Goal: Transaction & Acquisition: Purchase product/service

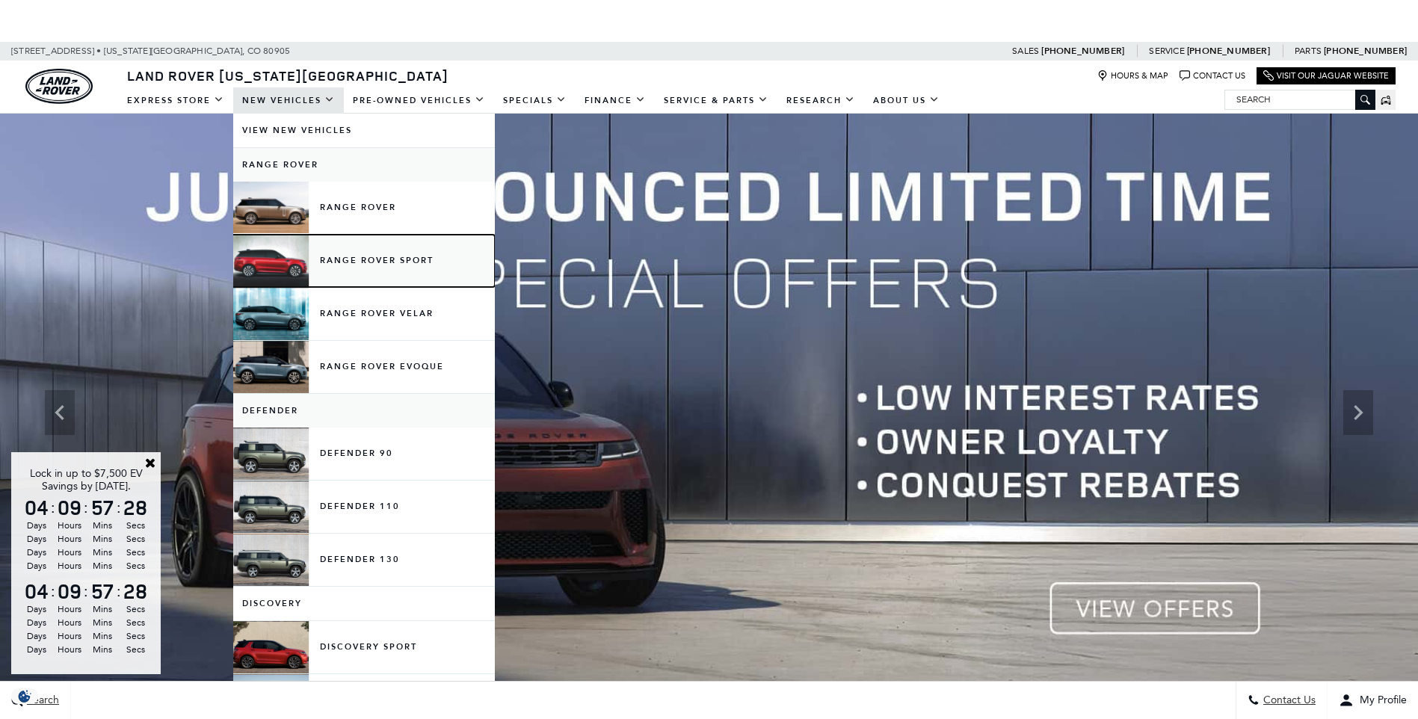
click at [348, 251] on link "Range Rover Sport" at bounding box center [364, 261] width 262 height 52
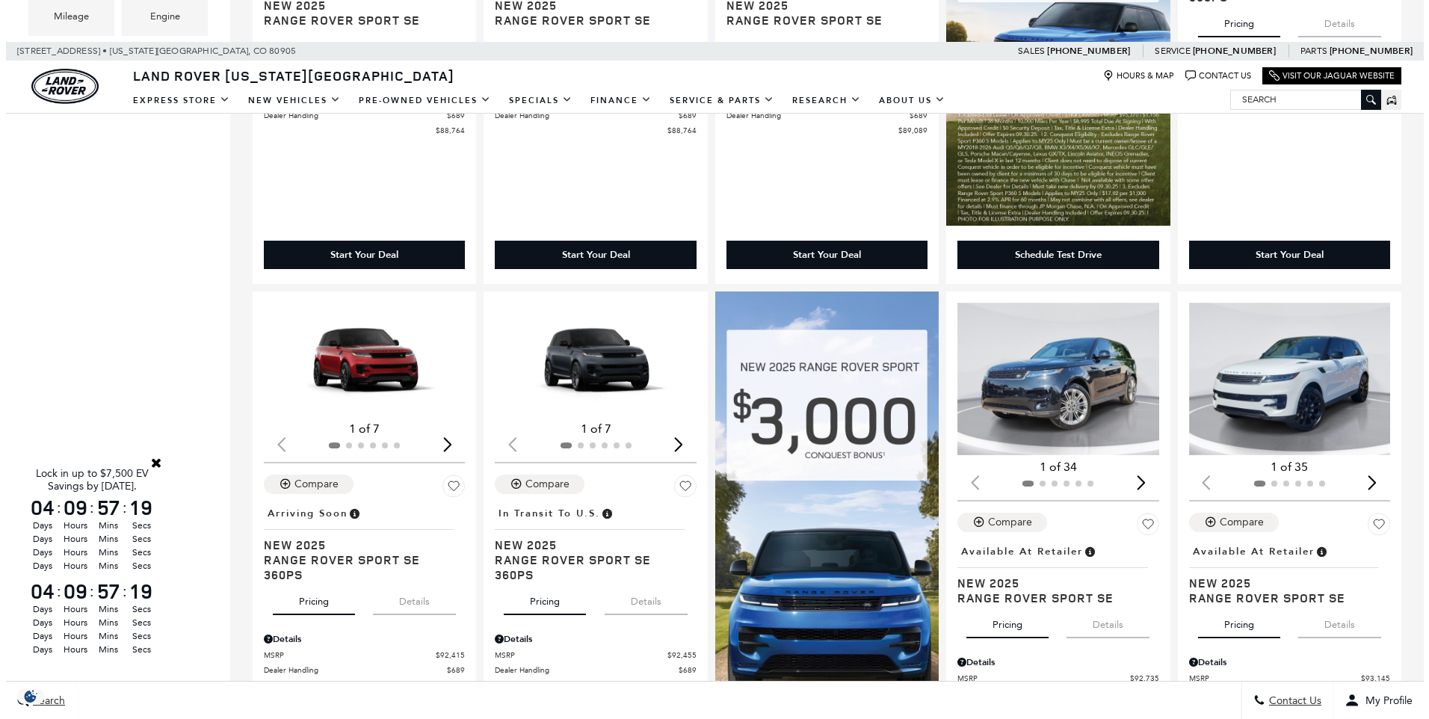
scroll to position [499, 0]
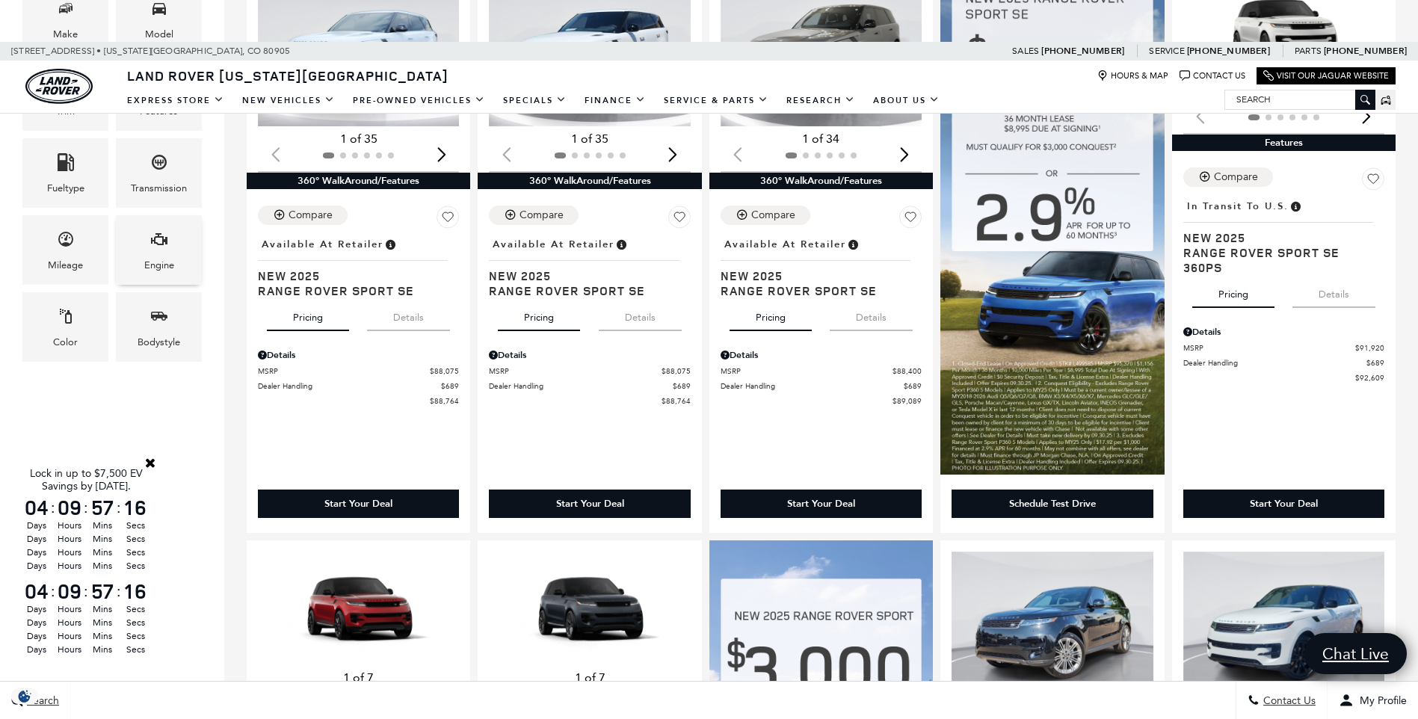
click at [153, 253] on span "Engine" at bounding box center [159, 241] width 18 height 31
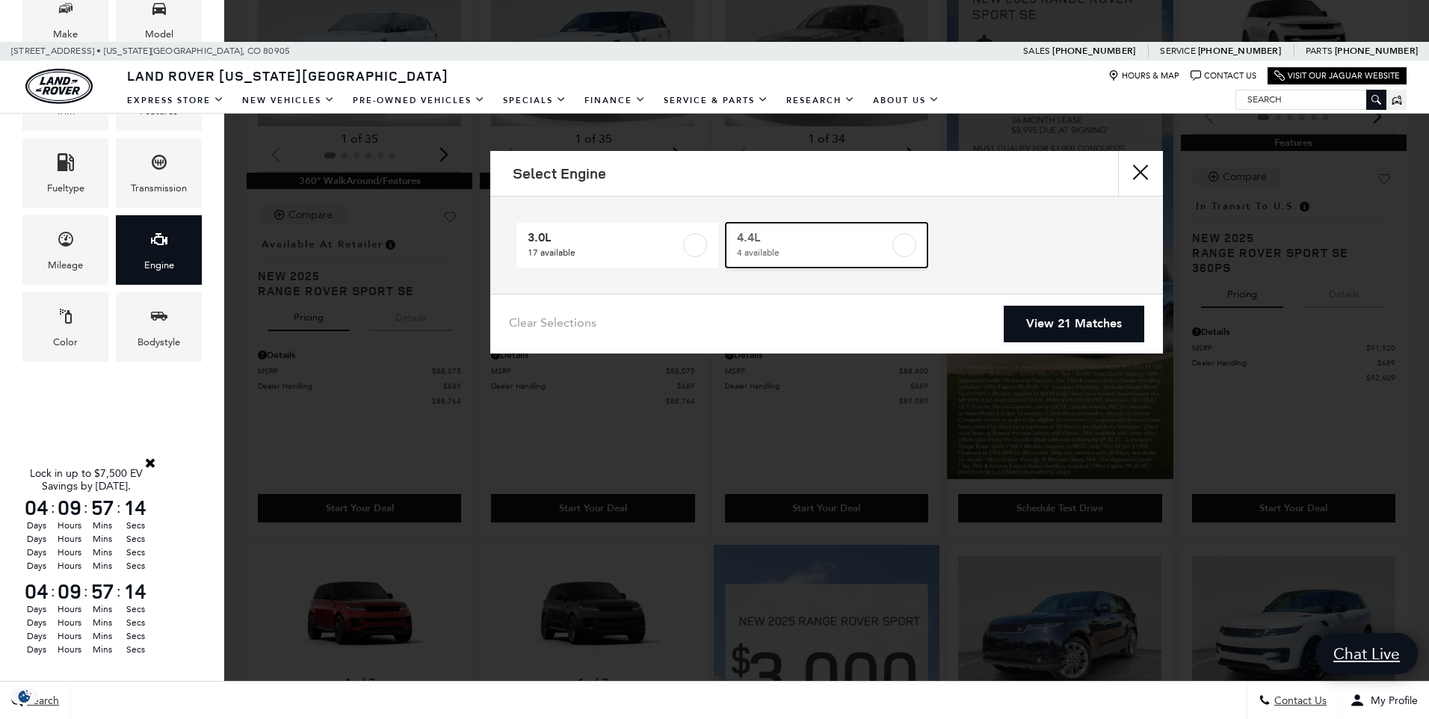
click at [900, 247] on label at bounding box center [905, 245] width 24 height 24
type input "$122,424"
checkbox input "true"
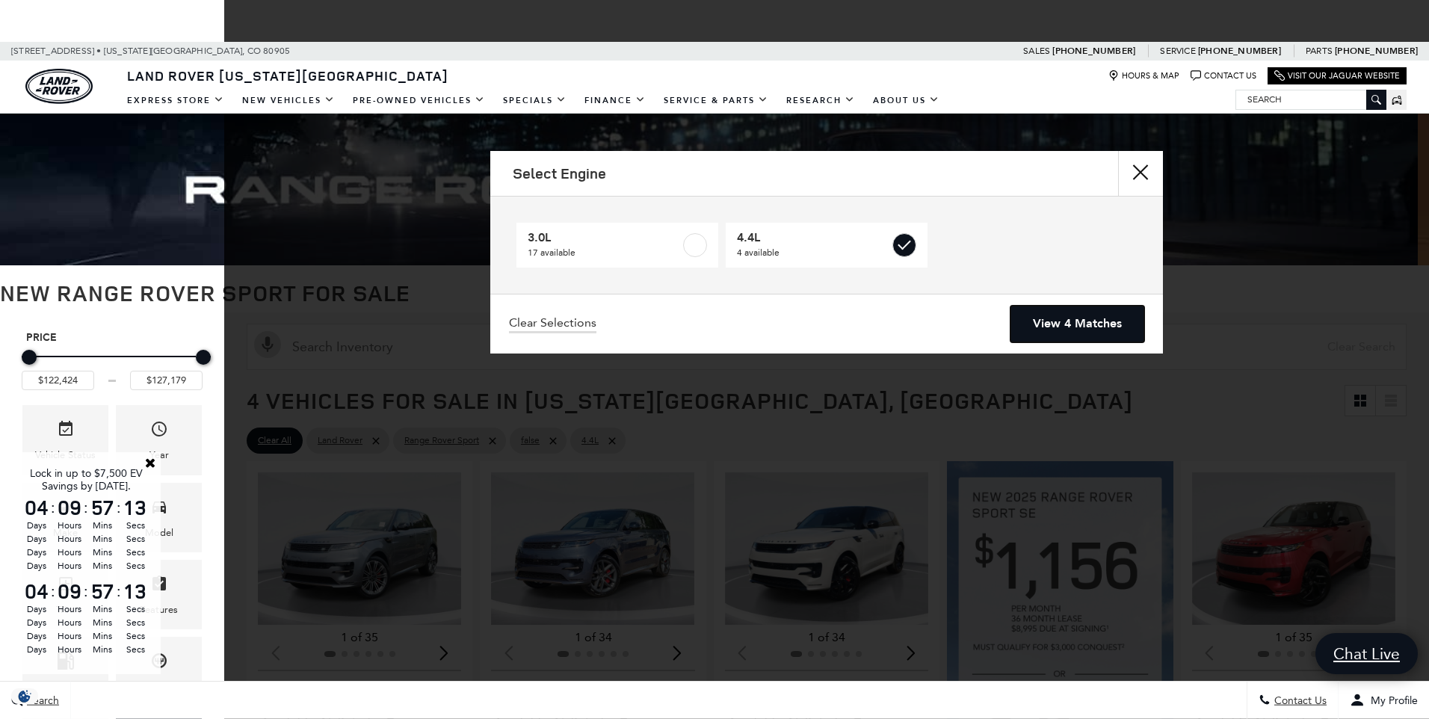
click at [1079, 318] on link "View 4 Matches" at bounding box center [1078, 324] width 134 height 37
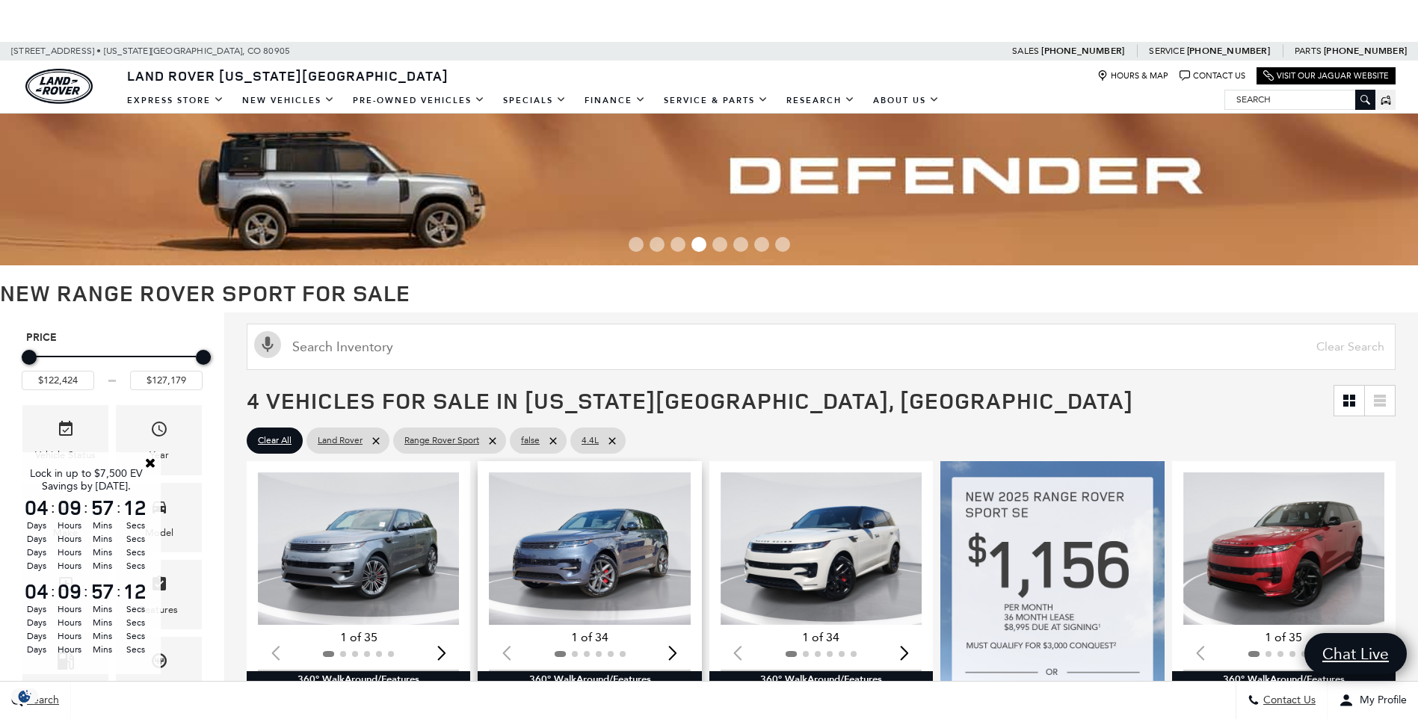
click at [633, 541] on img "1 / 2" at bounding box center [590, 548] width 203 height 152
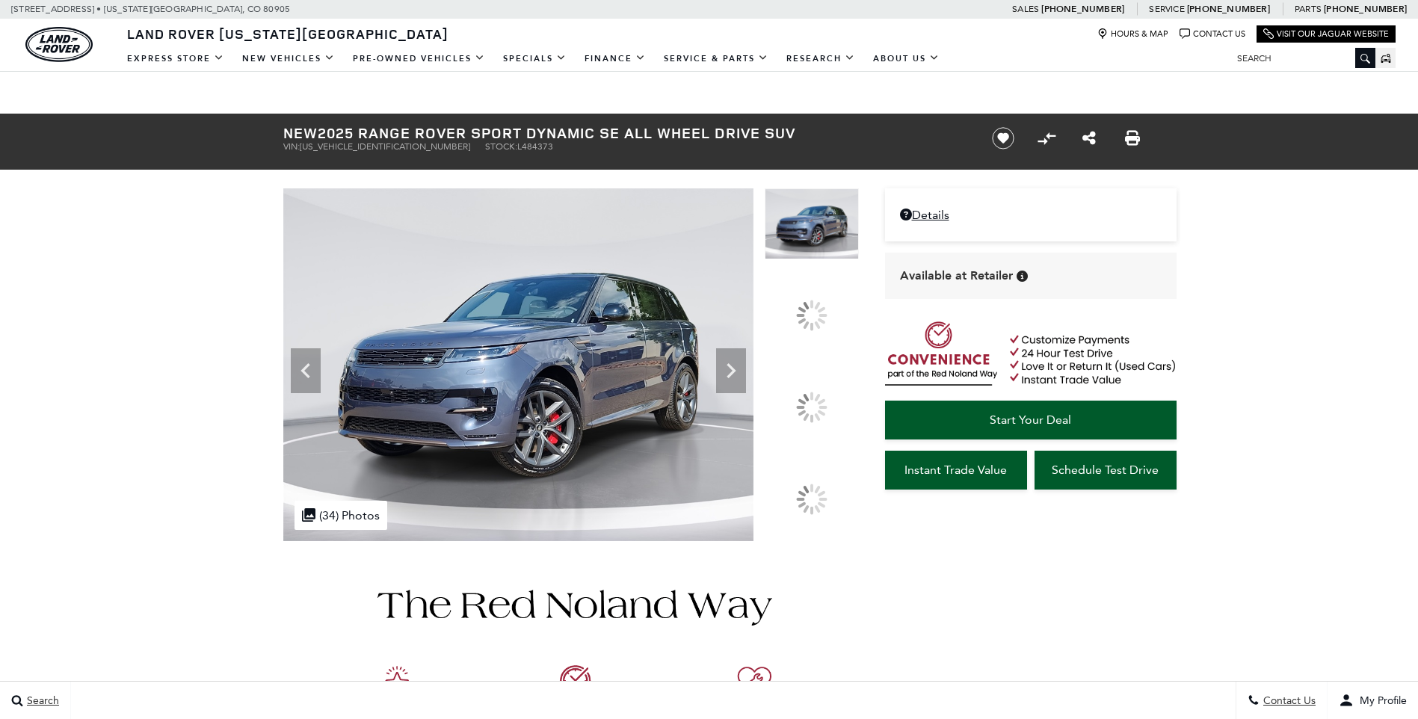
click at [736, 378] on icon at bounding box center [731, 370] width 9 height 15
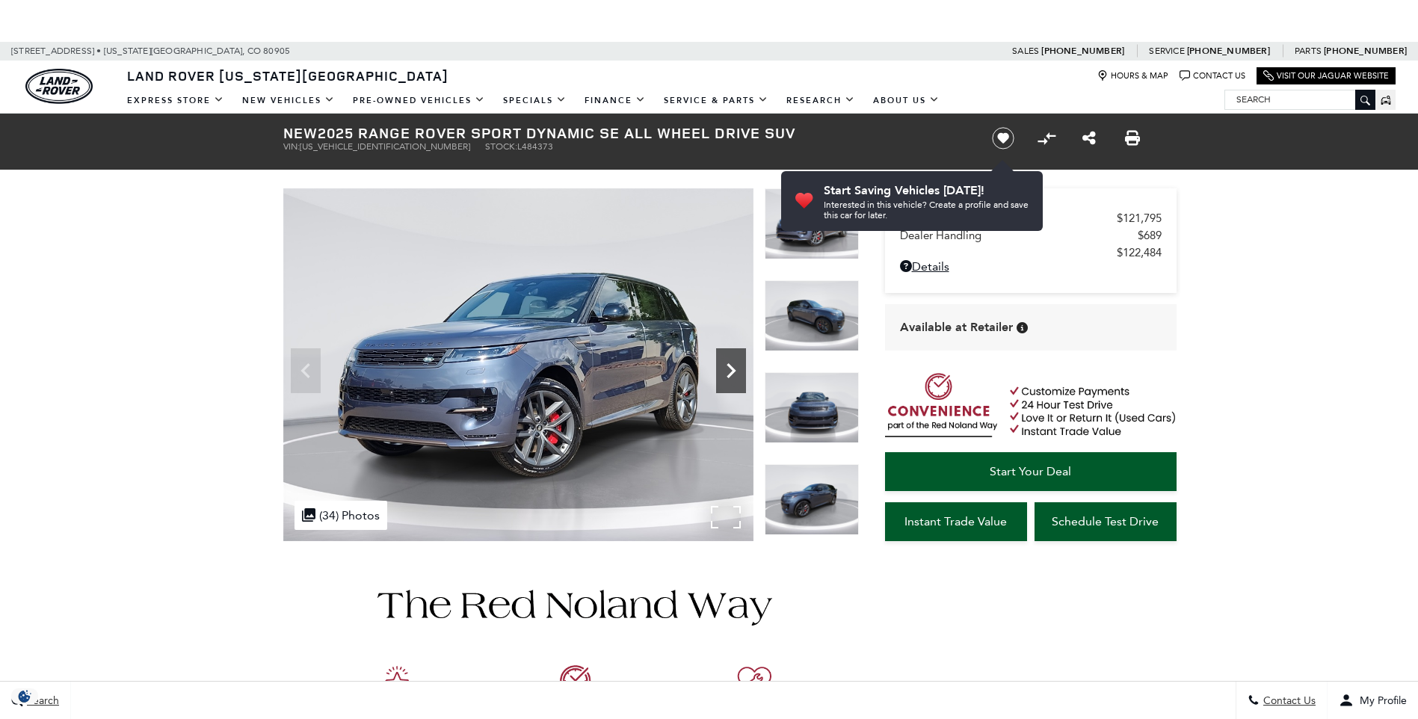
click at [727, 369] on icon "Next" at bounding box center [731, 371] width 30 height 30
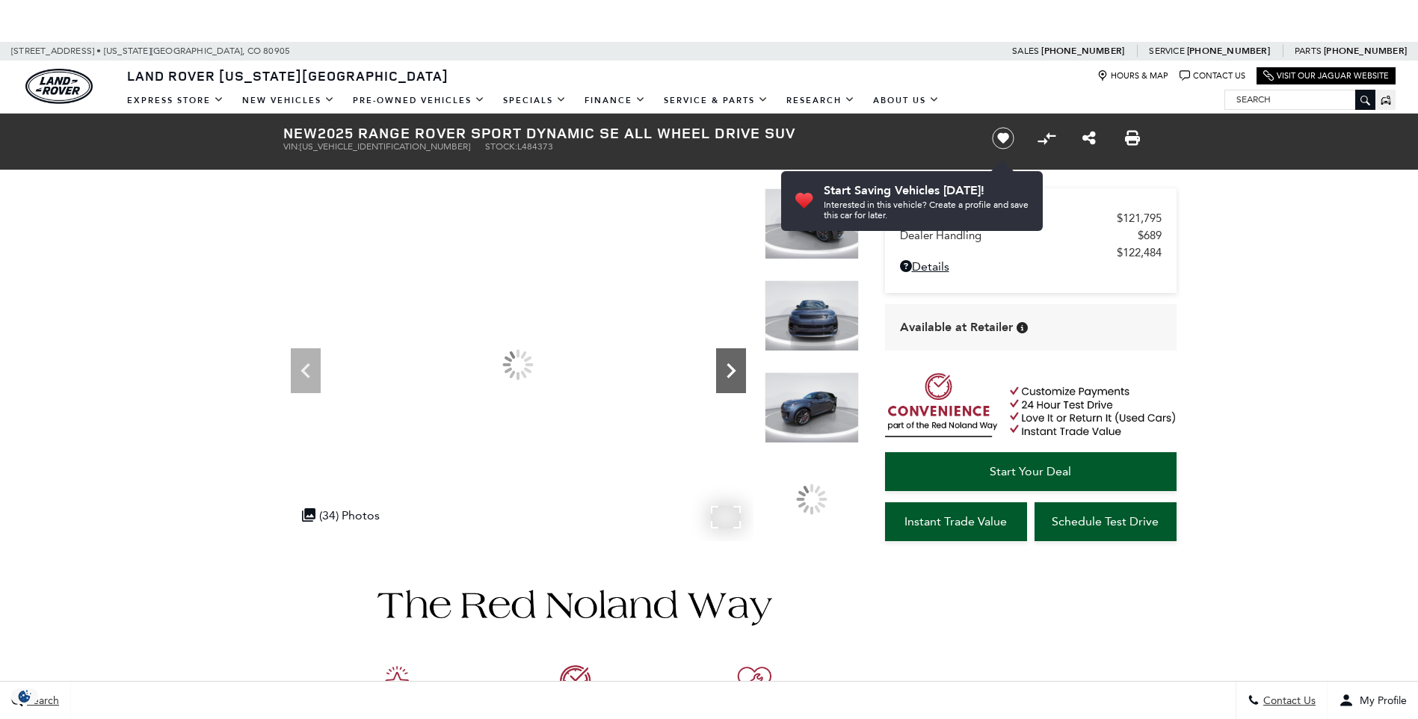
click at [727, 369] on icon "Next" at bounding box center [731, 371] width 30 height 30
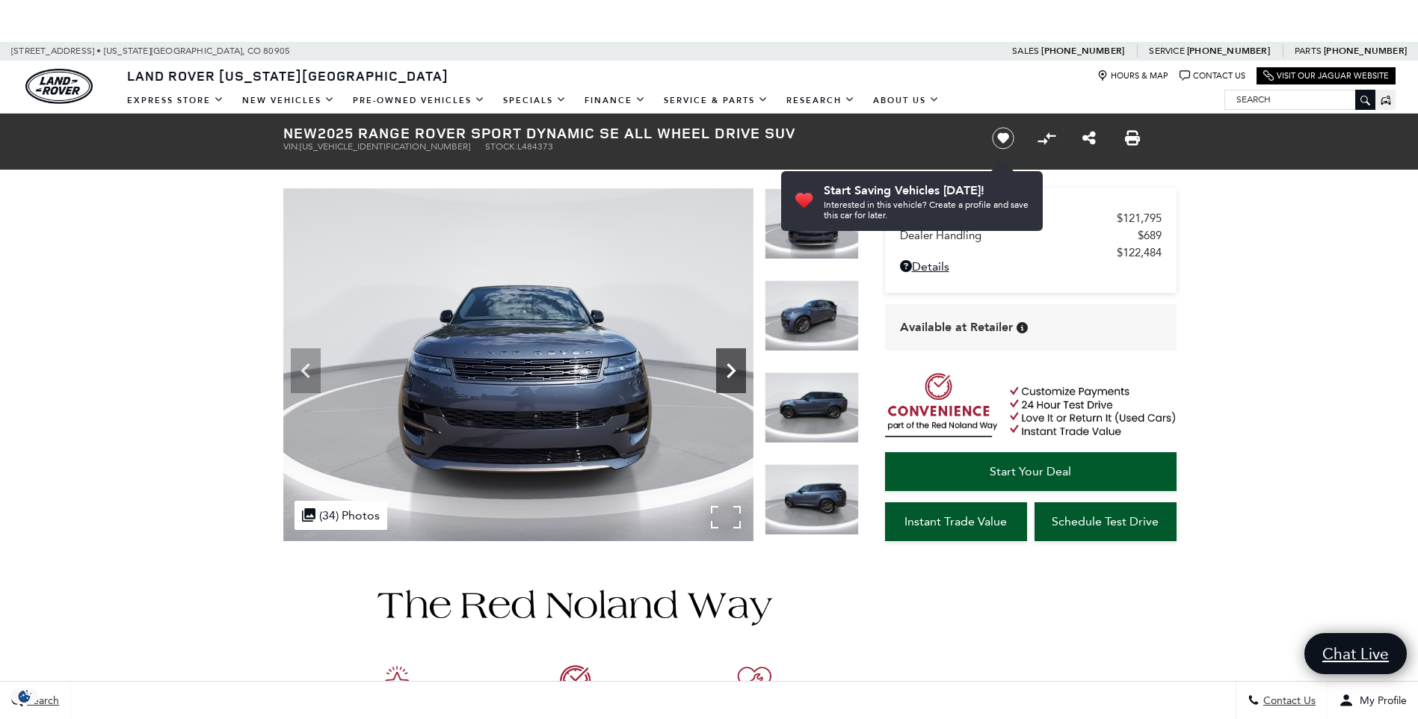
click at [727, 369] on icon "Next" at bounding box center [731, 371] width 30 height 30
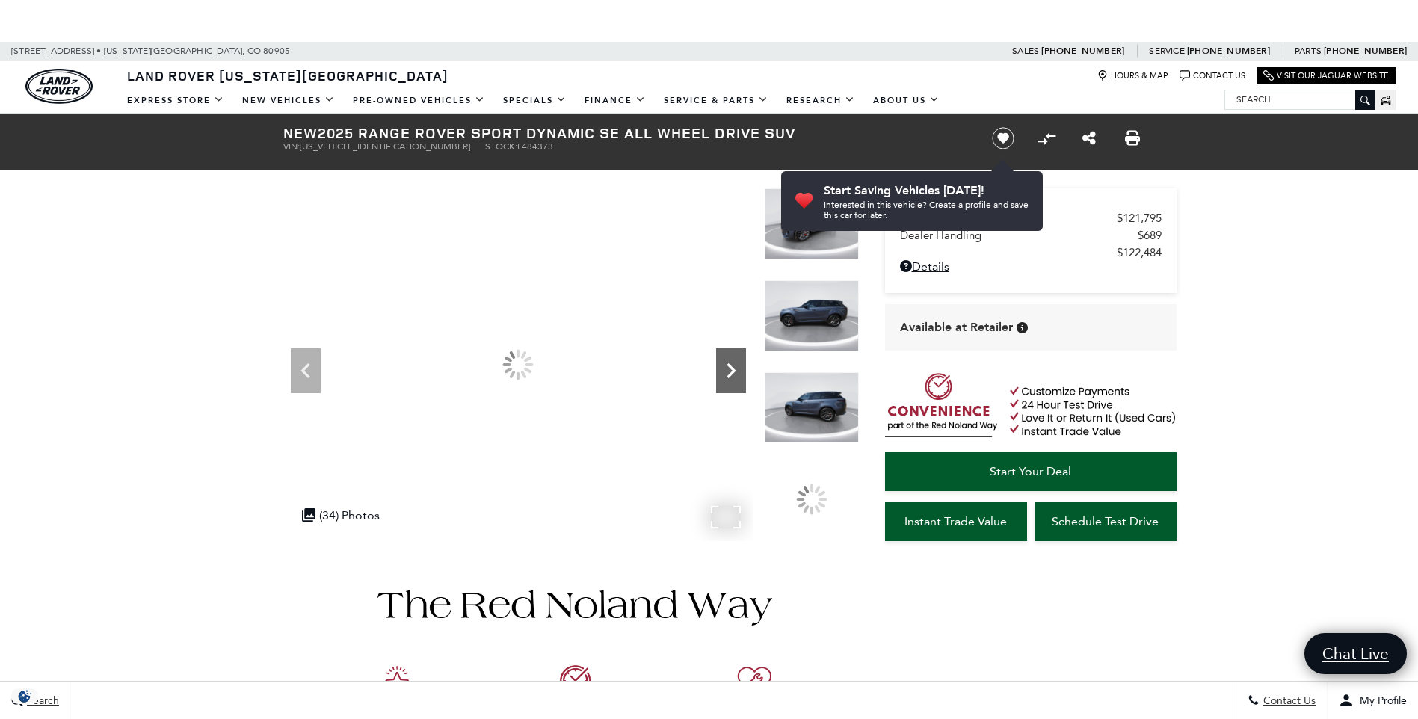
click at [727, 369] on icon "Next" at bounding box center [731, 371] width 30 height 30
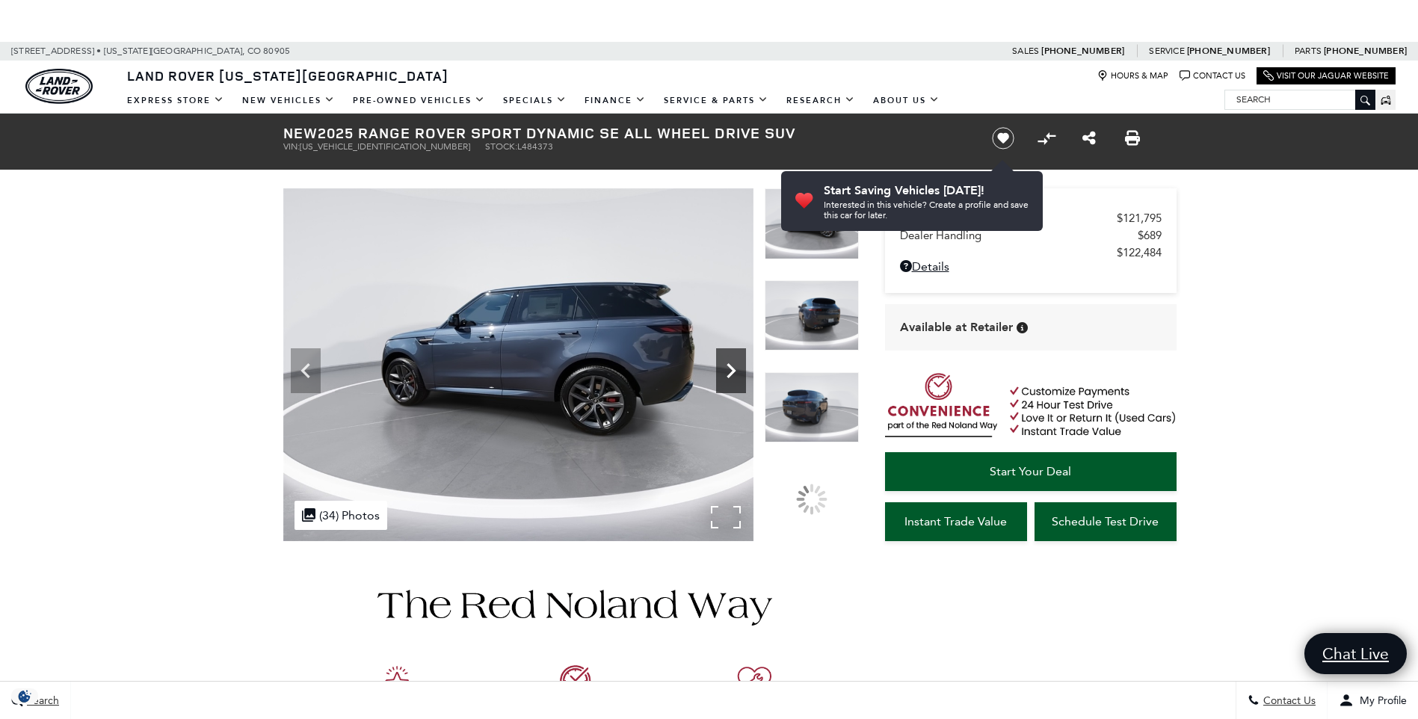
click at [727, 369] on icon "Next" at bounding box center [731, 371] width 30 height 30
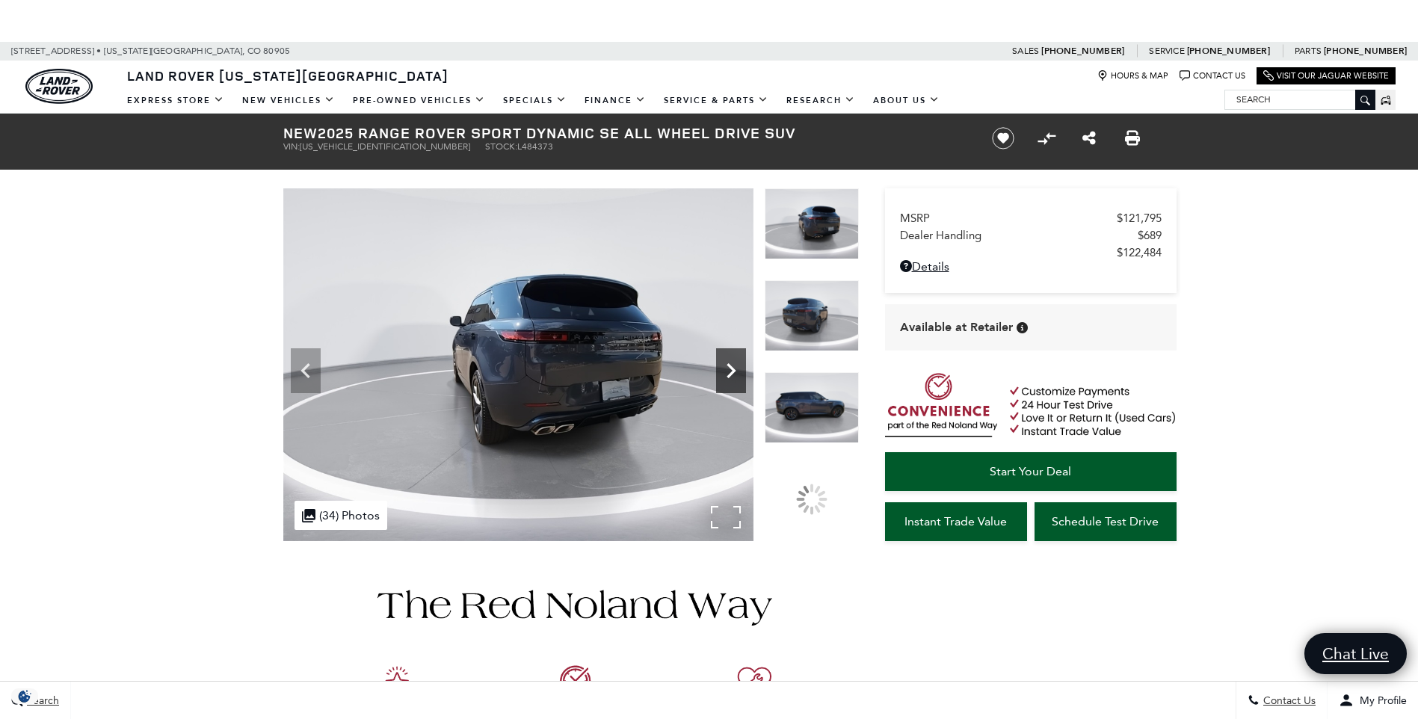
click at [727, 369] on icon "Next" at bounding box center [731, 371] width 30 height 30
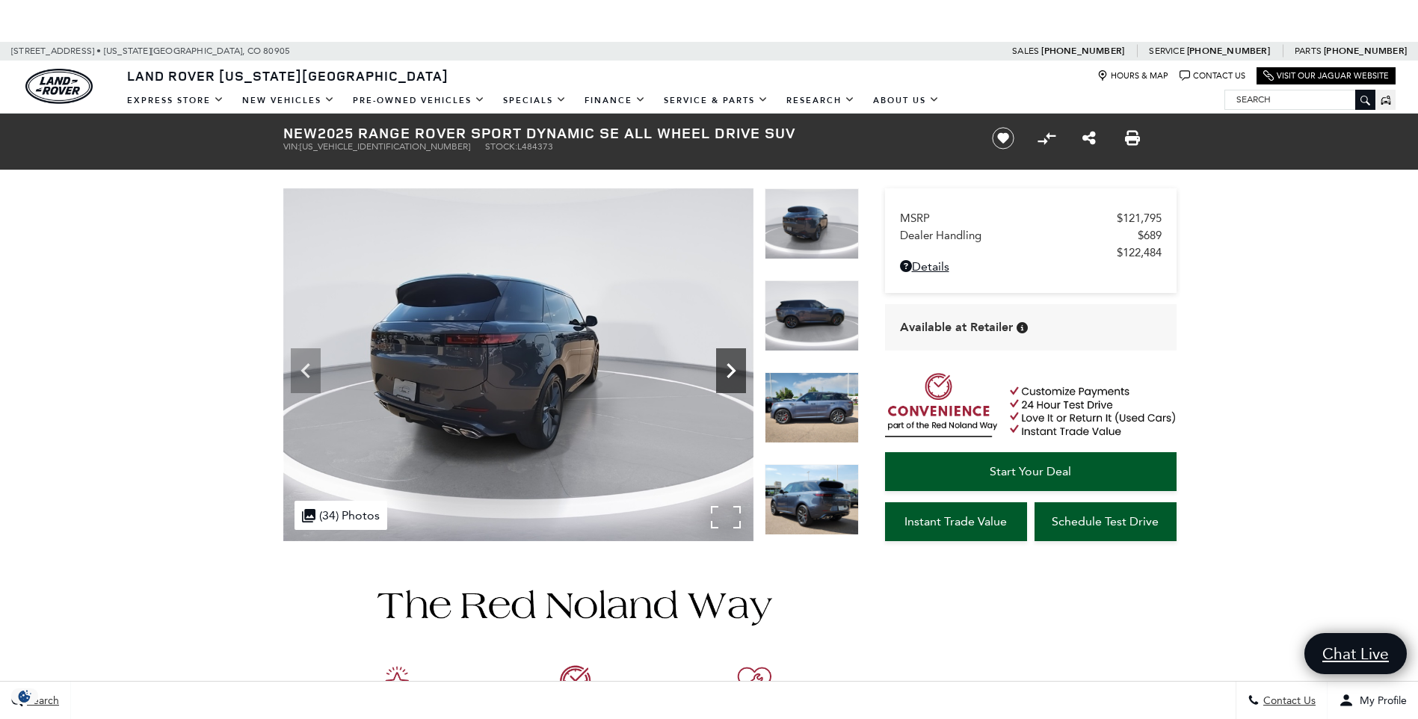
click at [727, 369] on icon "Next" at bounding box center [731, 371] width 30 height 30
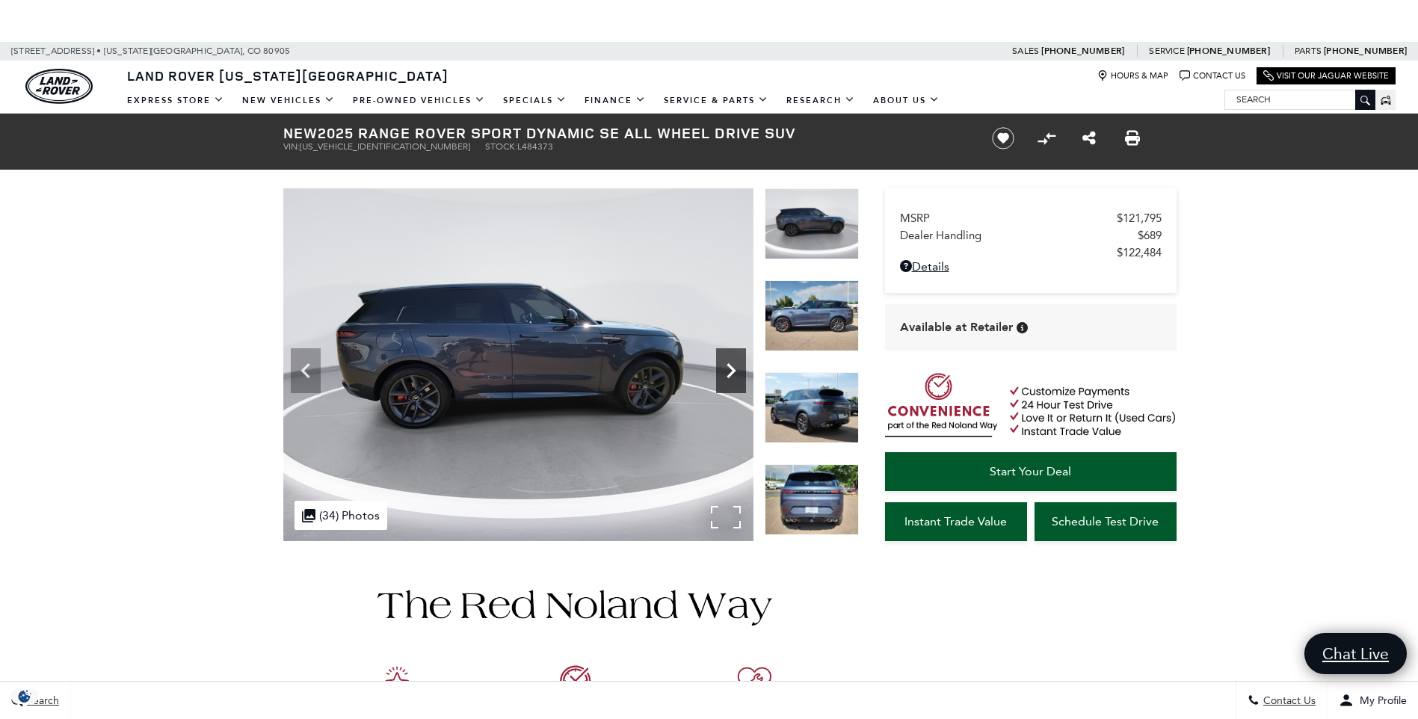
click at [727, 369] on icon "Next" at bounding box center [731, 371] width 30 height 30
